Goal: Task Accomplishment & Management: Manage account settings

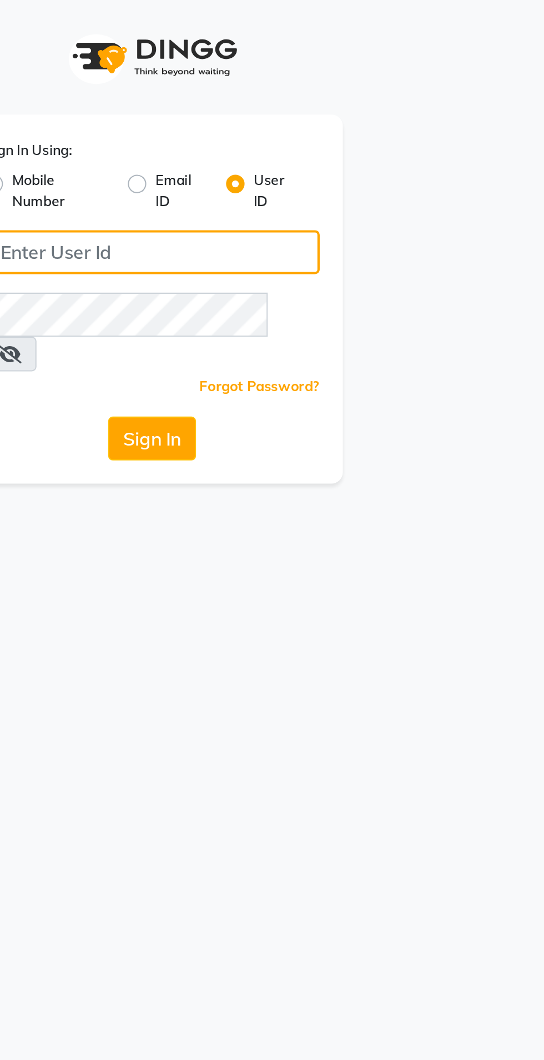
click at [338, 124] on input "Username" at bounding box center [272, 121] width 161 height 21
type input "r3naturals"
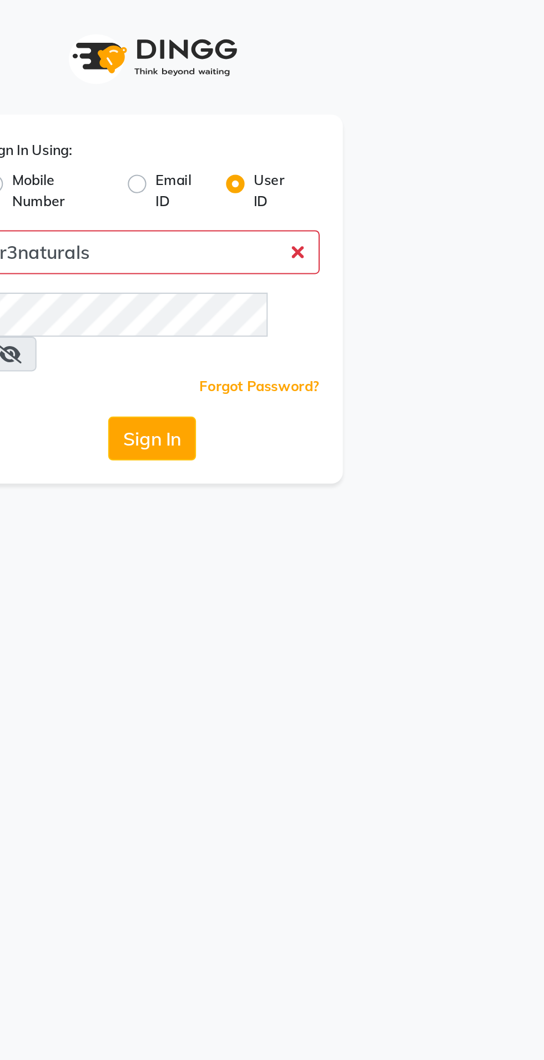
click at [251, 200] on button "Sign In" at bounding box center [272, 210] width 42 height 21
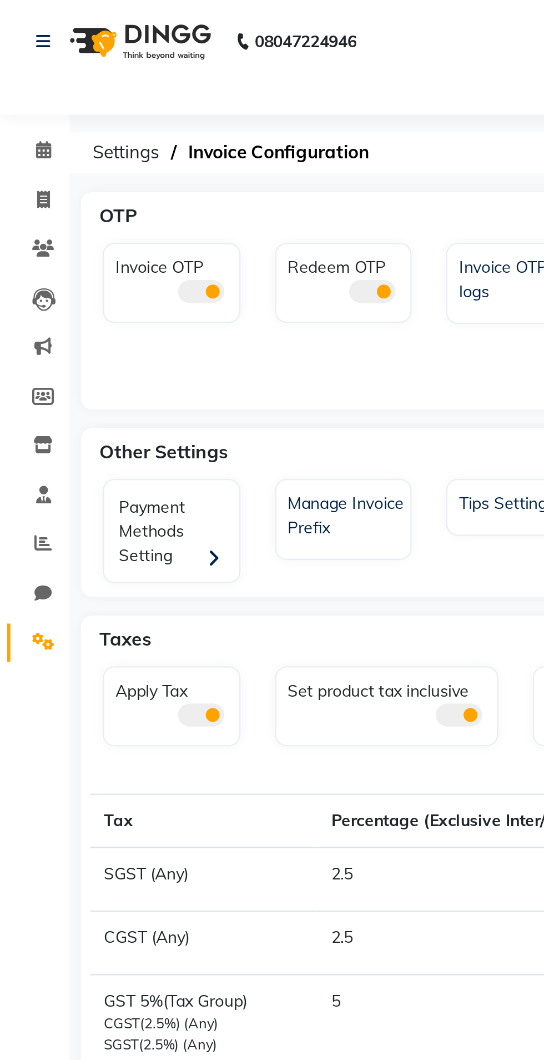
click at [102, 141] on span at bounding box center [97, 139] width 22 height 11
click at [86, 142] on input "checkbox" at bounding box center [86, 142] width 0 height 0
click at [22, 73] on icon at bounding box center [20, 72] width 7 height 8
